Goal: Check status: Check status

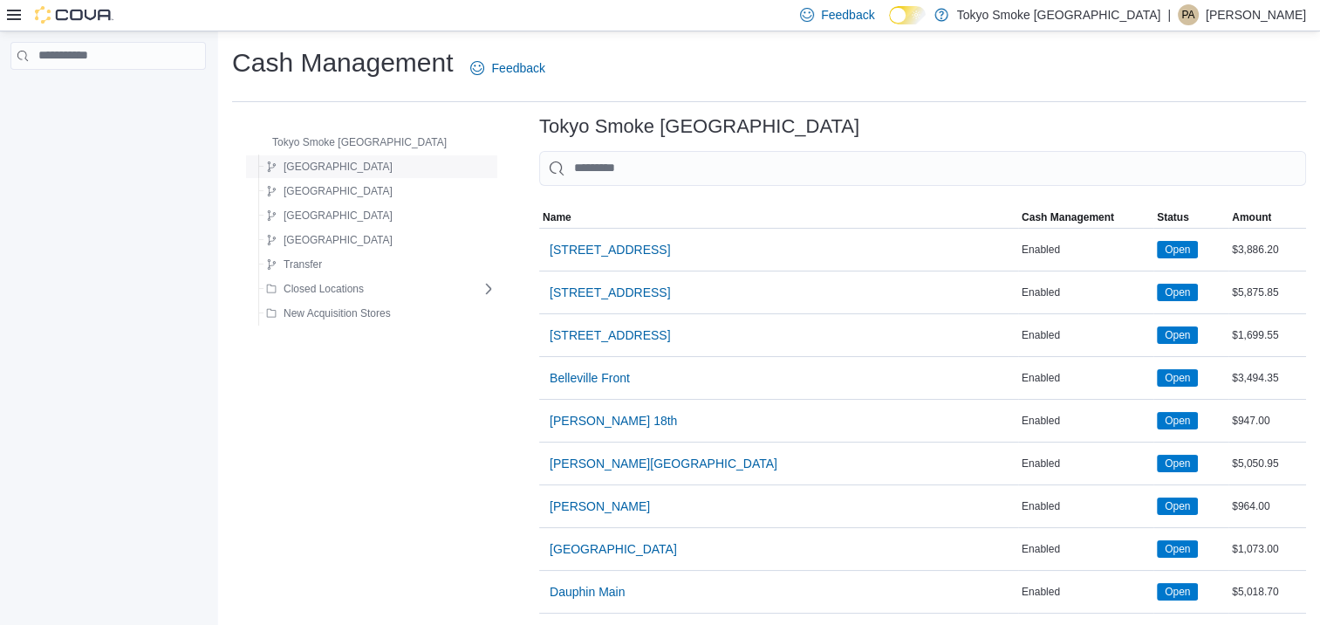
click at [379, 169] on div "[GEOGRAPHIC_DATA]" at bounding box center [377, 166] width 236 height 21
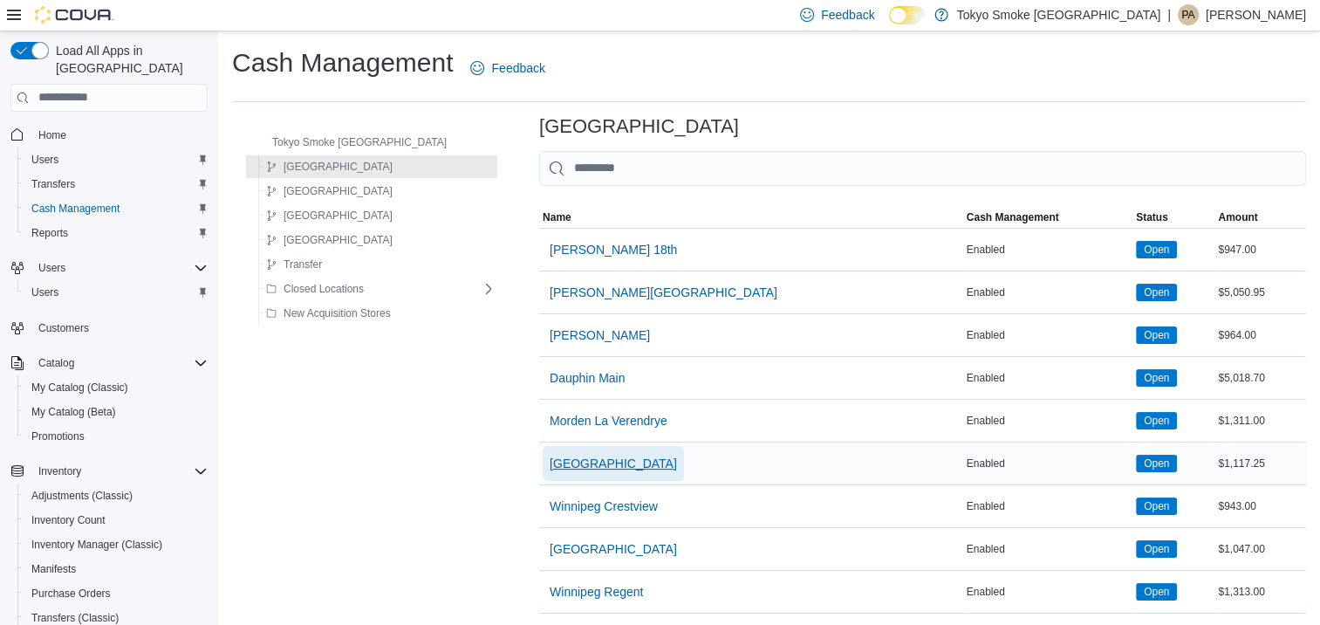
click at [553, 455] on span "[GEOGRAPHIC_DATA]" at bounding box center [613, 463] width 127 height 17
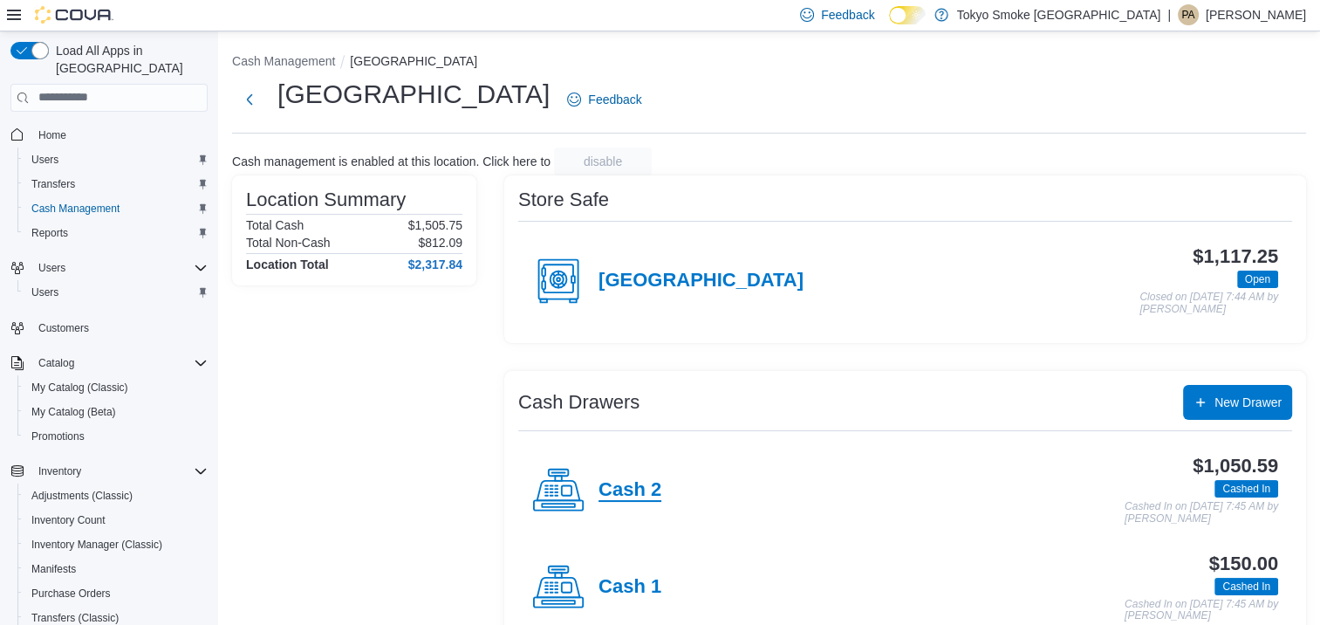
click at [624, 494] on h4 "Cash 2" at bounding box center [629, 490] width 63 height 23
